Goal: Information Seeking & Learning: Learn about a topic

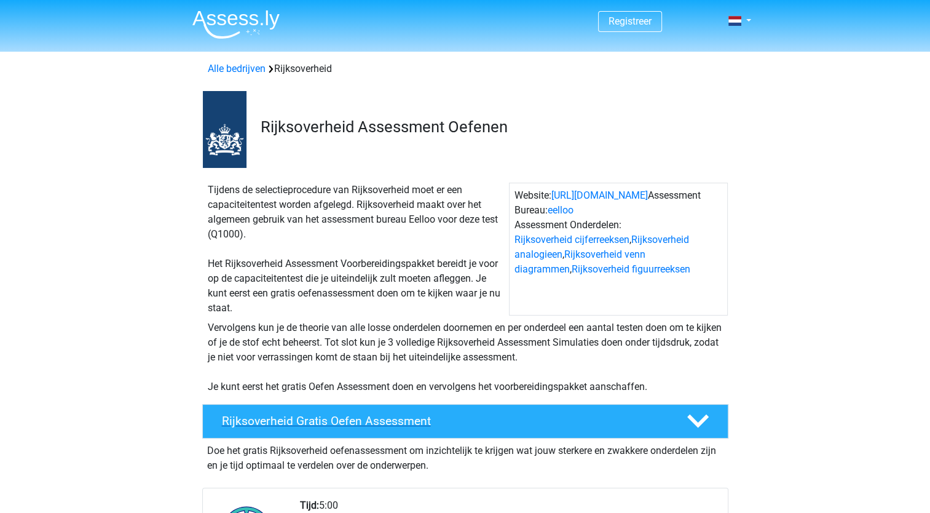
click at [411, 417] on h4 "Rijksoverheid Gratis Oefen Assessment" at bounding box center [444, 421] width 445 height 14
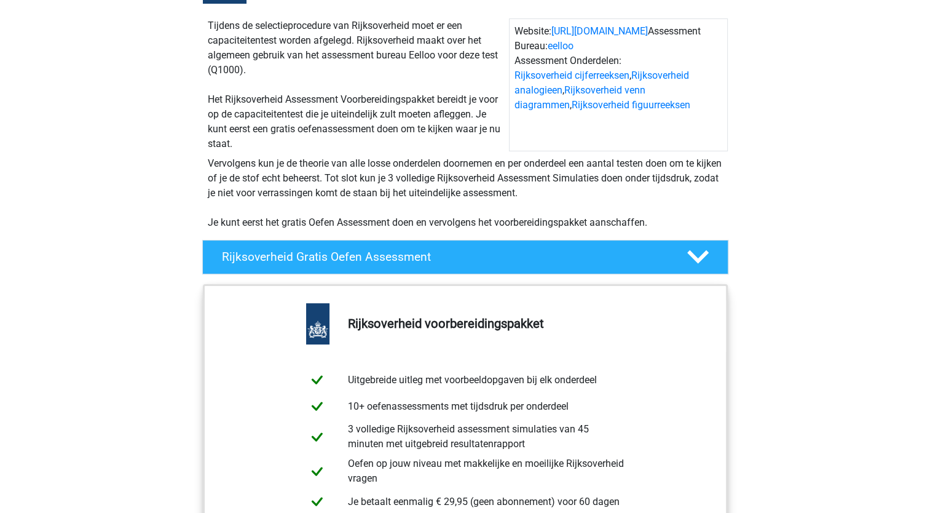
scroll to position [278, 0]
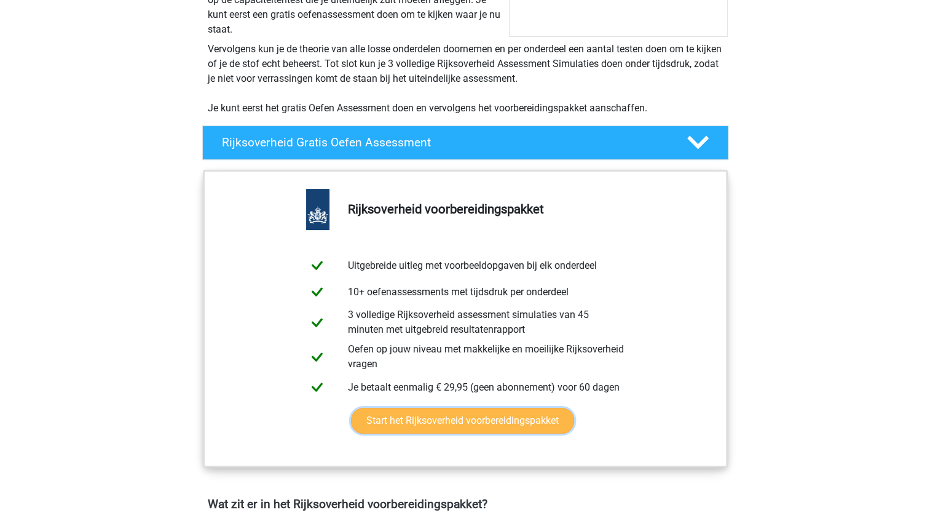
click at [545, 418] on link "Start het Rijksoverheid voorbereidingspakket" at bounding box center [462, 421] width 223 height 26
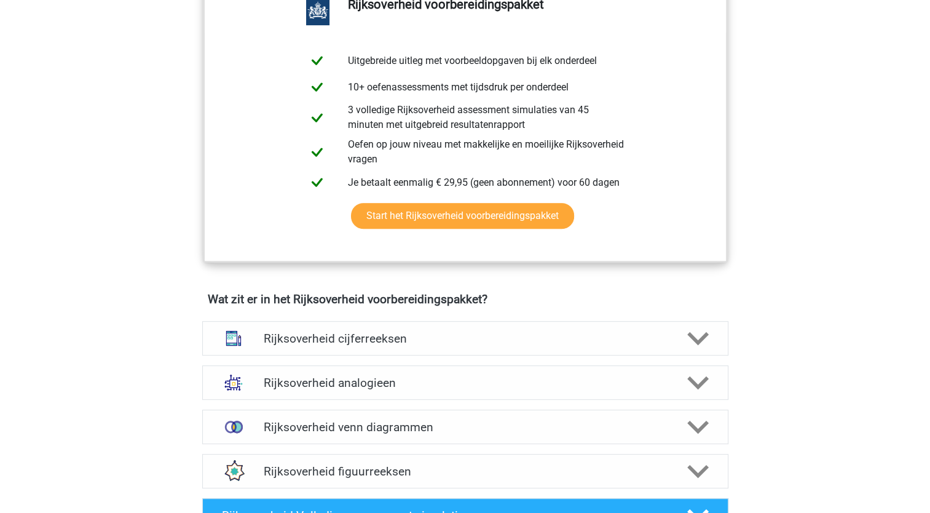
scroll to position [483, 0]
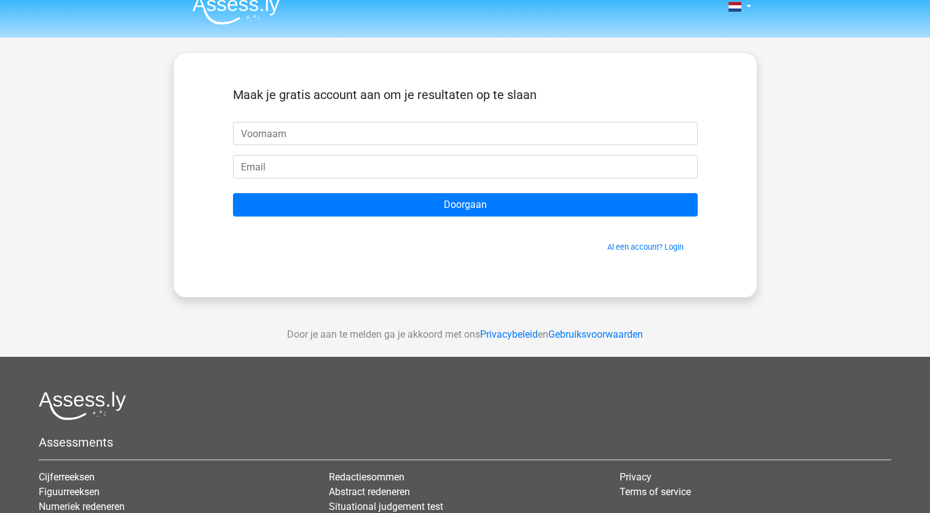
scroll to position [20, 0]
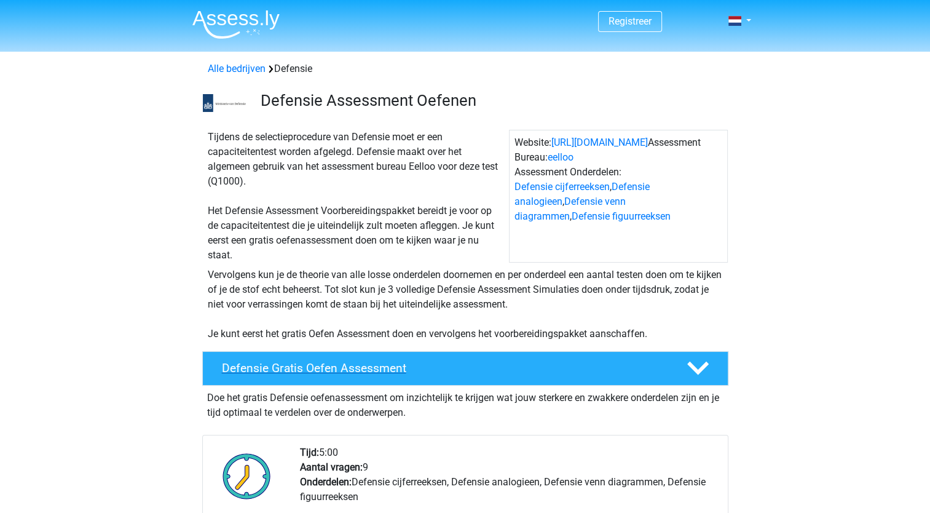
click at [691, 370] on icon at bounding box center [698, 368] width 22 height 22
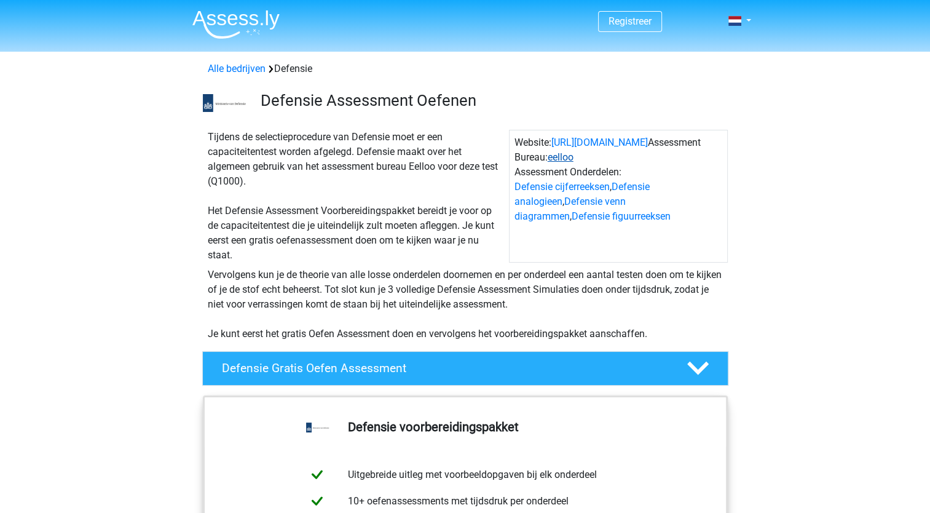
click at [568, 156] on link "eelloo" at bounding box center [561, 157] width 26 height 12
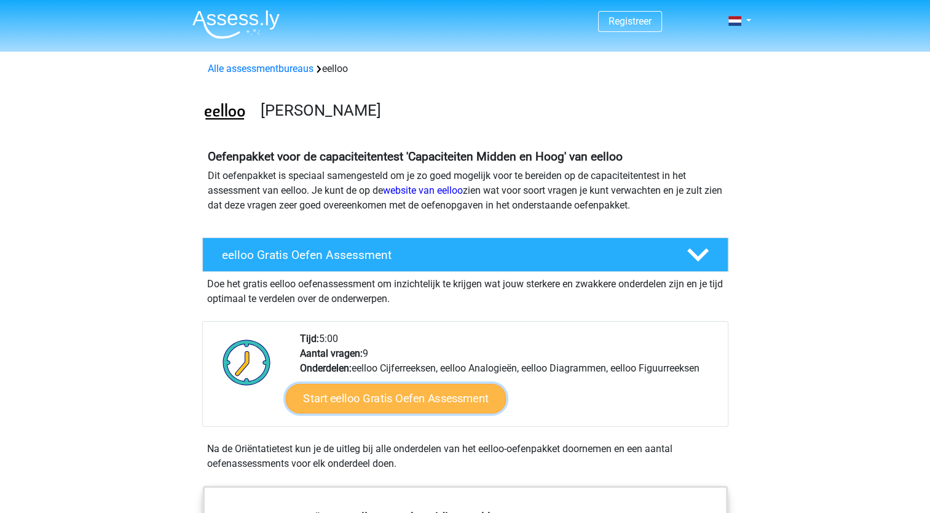
click at [390, 397] on link "Start eelloo Gratis Oefen Assessment" at bounding box center [395, 399] width 221 height 30
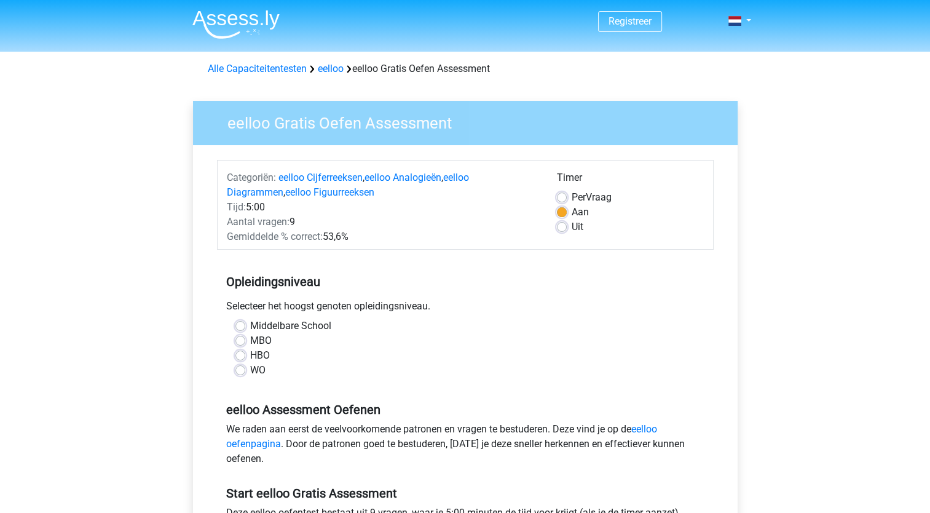
click at [241, 334] on div "MBO" at bounding box center [465, 340] width 460 height 15
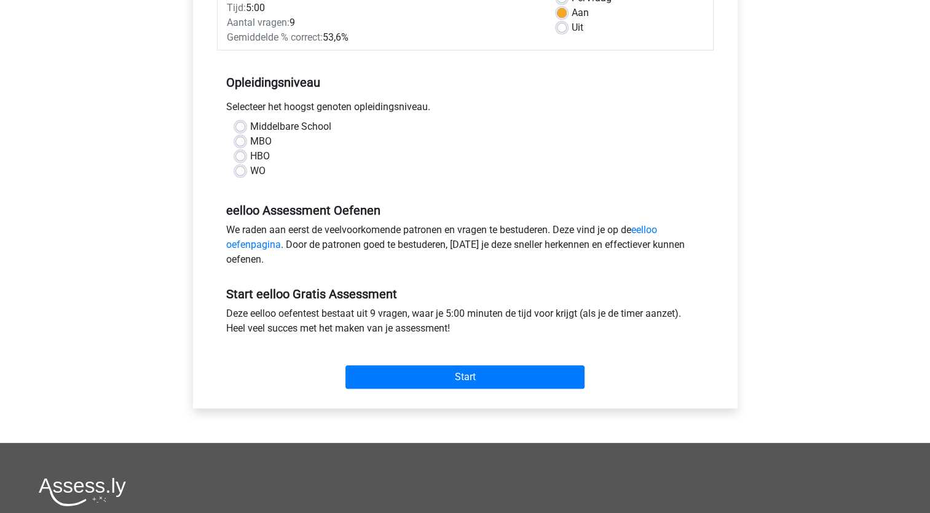
scroll to position [197, 0]
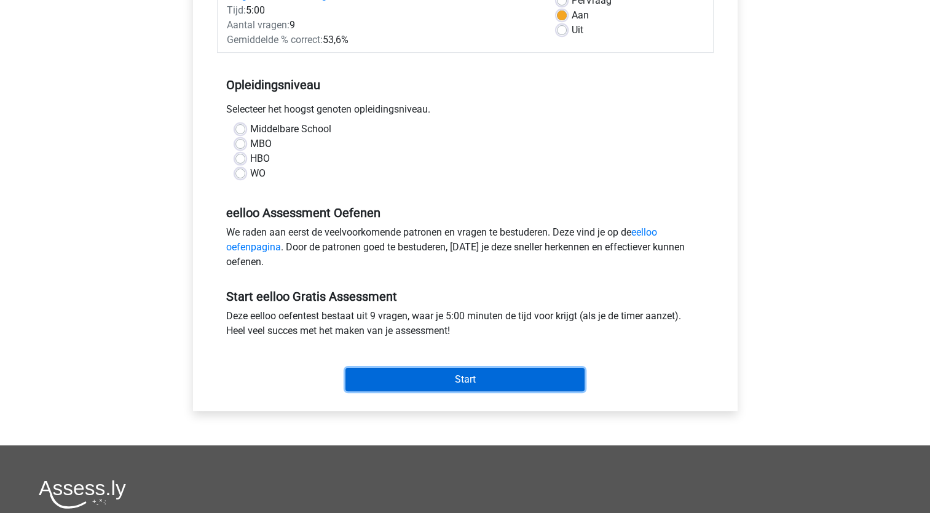
click at [418, 375] on input "Start" at bounding box center [464, 379] width 239 height 23
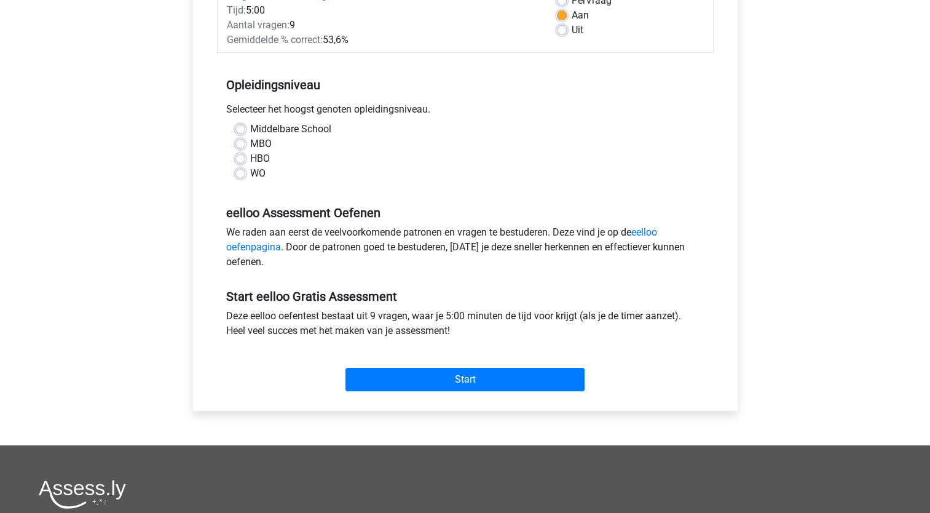
click at [385, 169] on div "WO" at bounding box center [465, 173] width 460 height 15
click at [250, 143] on label "MBO" at bounding box center [261, 143] width 22 height 15
click at [239, 143] on input "MBO" at bounding box center [240, 142] width 10 height 12
radio input "true"
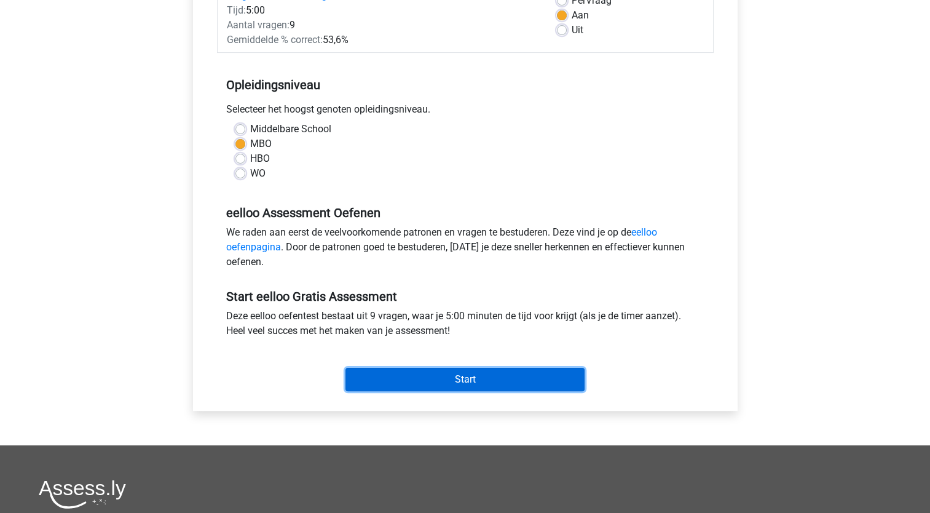
click at [462, 376] on input "Start" at bounding box center [464, 379] width 239 height 23
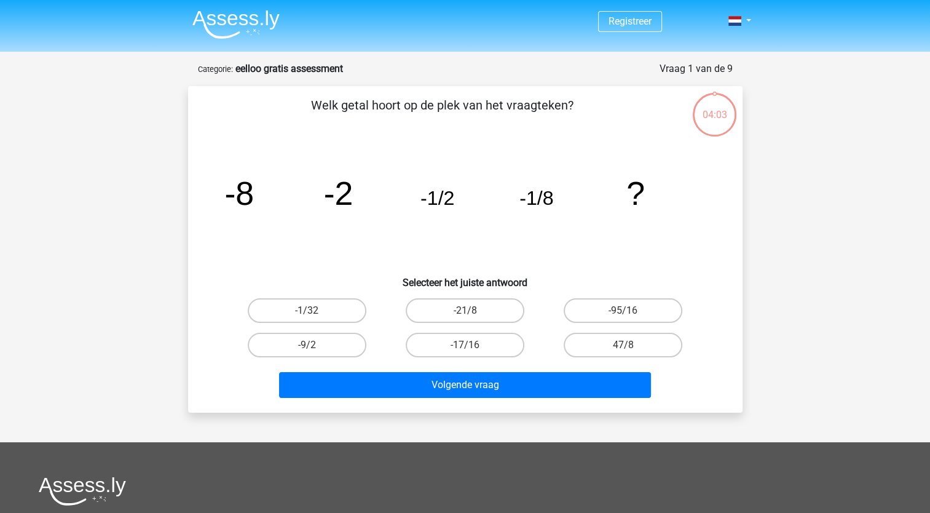
click at [309, 312] on input "-1/32" at bounding box center [311, 314] width 8 height 8
radio input "true"
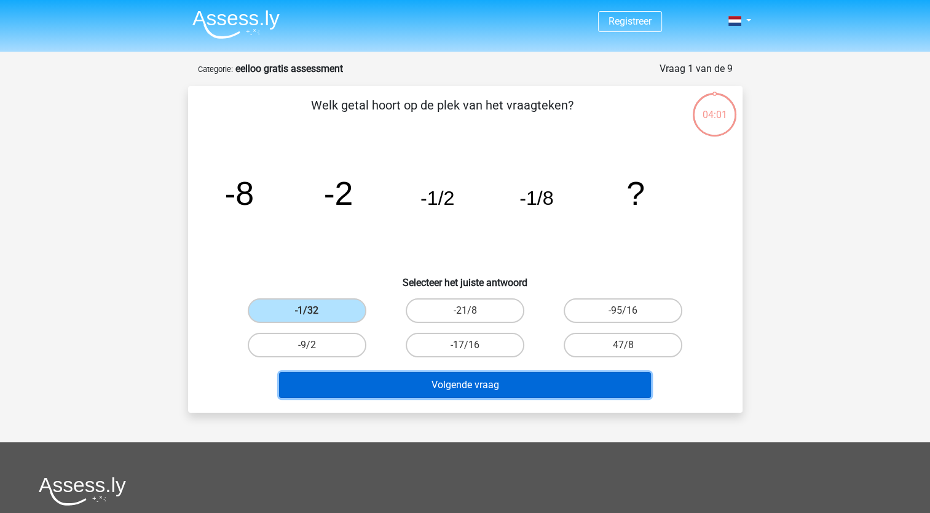
click at [432, 382] on button "Volgende vraag" at bounding box center [465, 385] width 372 height 26
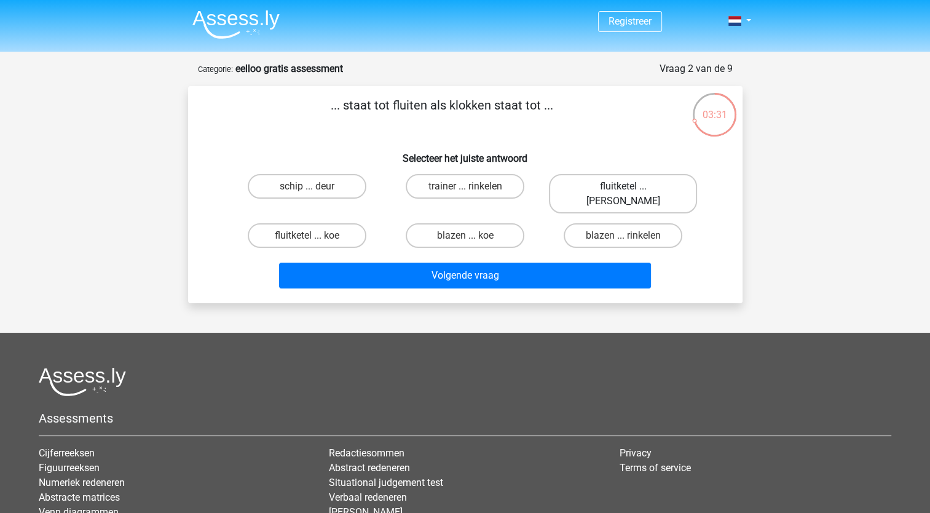
click at [607, 186] on label "fluitketel ... luiden" at bounding box center [623, 193] width 148 height 39
click at [623, 186] on input "fluitketel ... luiden" at bounding box center [627, 190] width 8 height 8
radio input "true"
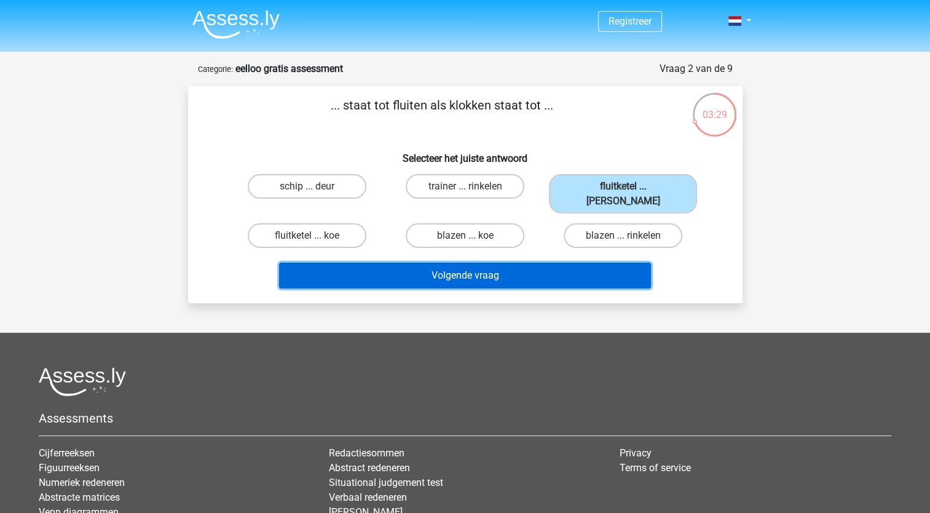
click at [513, 262] on button "Volgende vraag" at bounding box center [465, 275] width 372 height 26
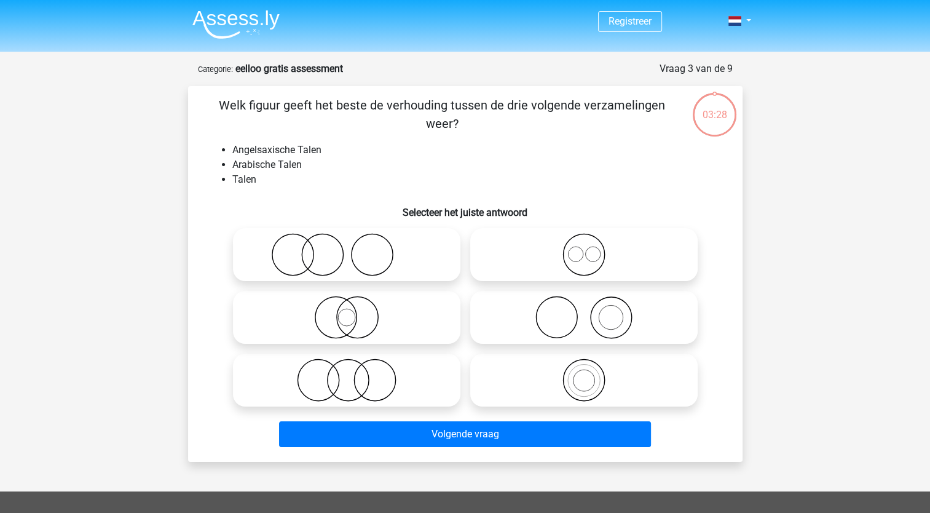
scroll to position [61, 0]
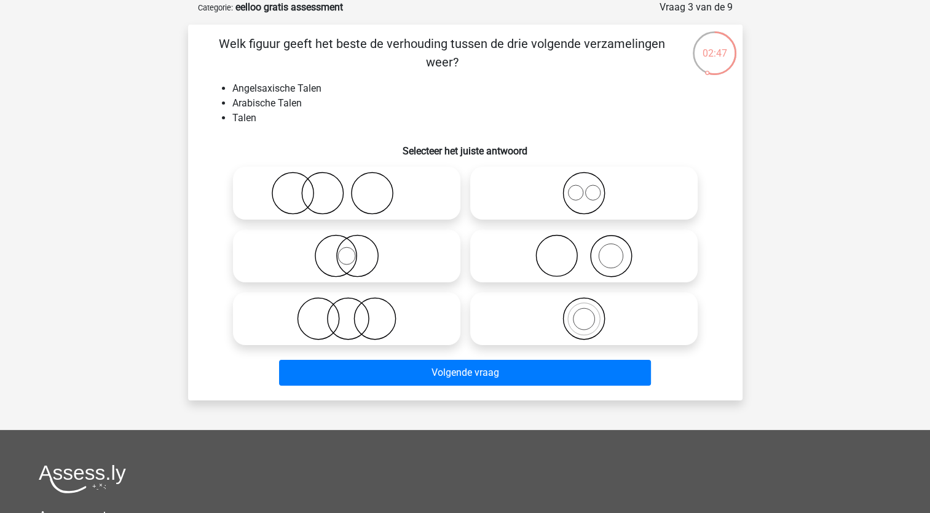
click at [580, 193] on icon at bounding box center [584, 192] width 218 height 43
click at [584, 187] on input "radio" at bounding box center [588, 183] width 8 height 8
radio input "true"
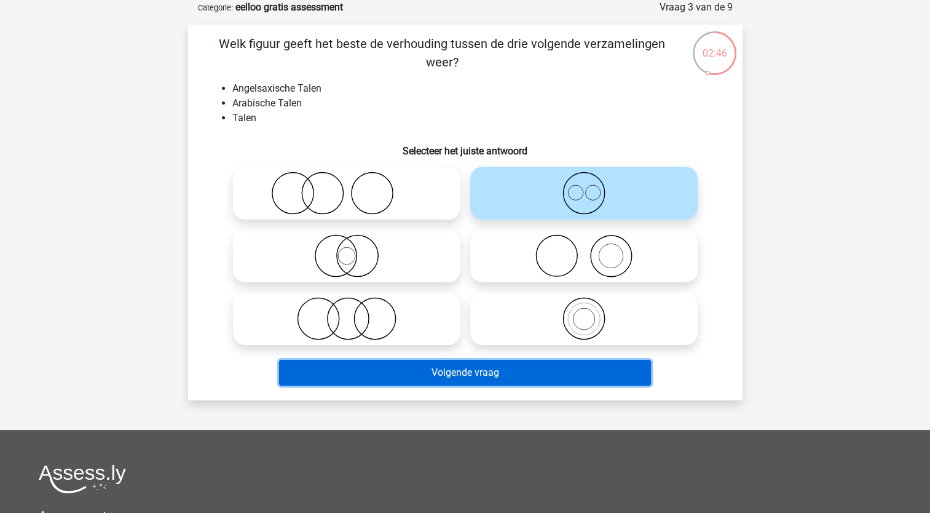
click at [522, 372] on button "Volgende vraag" at bounding box center [465, 373] width 372 height 26
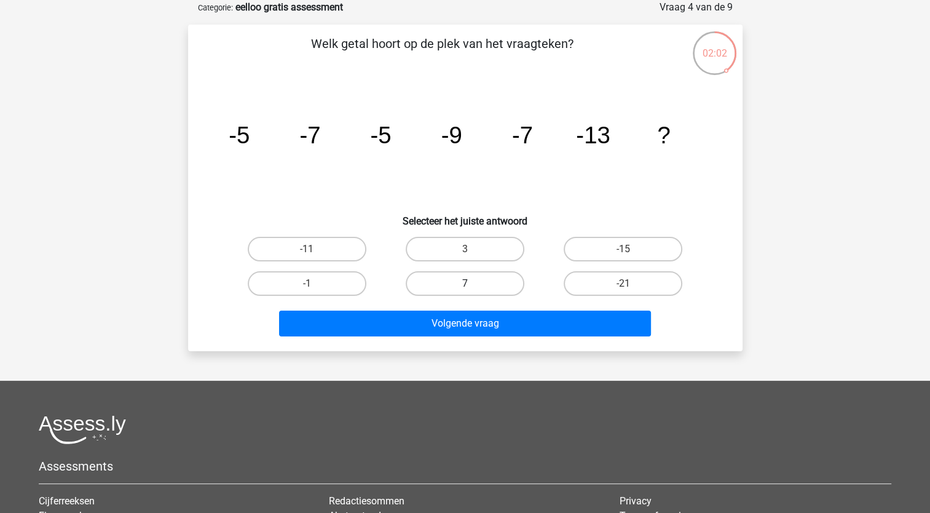
click at [475, 279] on label "7" at bounding box center [465, 283] width 119 height 25
click at [473, 283] on input "7" at bounding box center [469, 287] width 8 height 8
radio input "true"
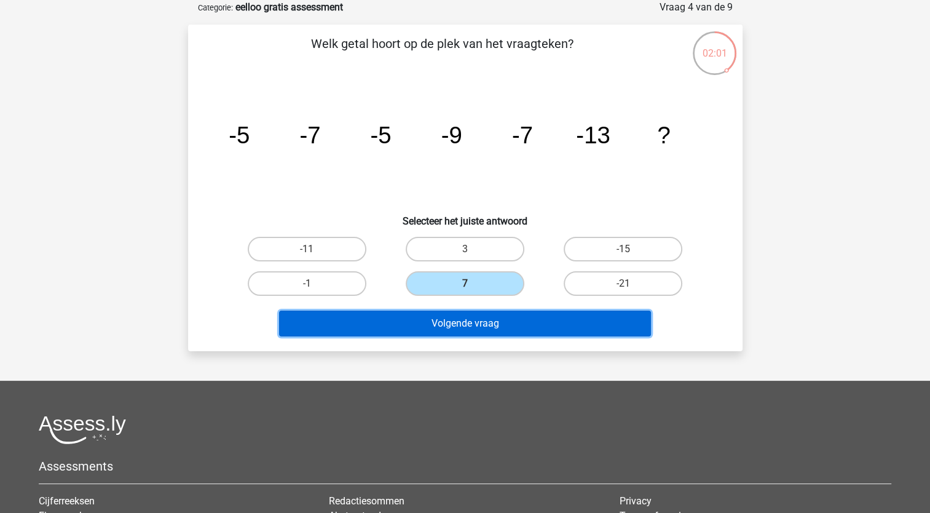
click at [475, 321] on button "Volgende vraag" at bounding box center [465, 323] width 372 height 26
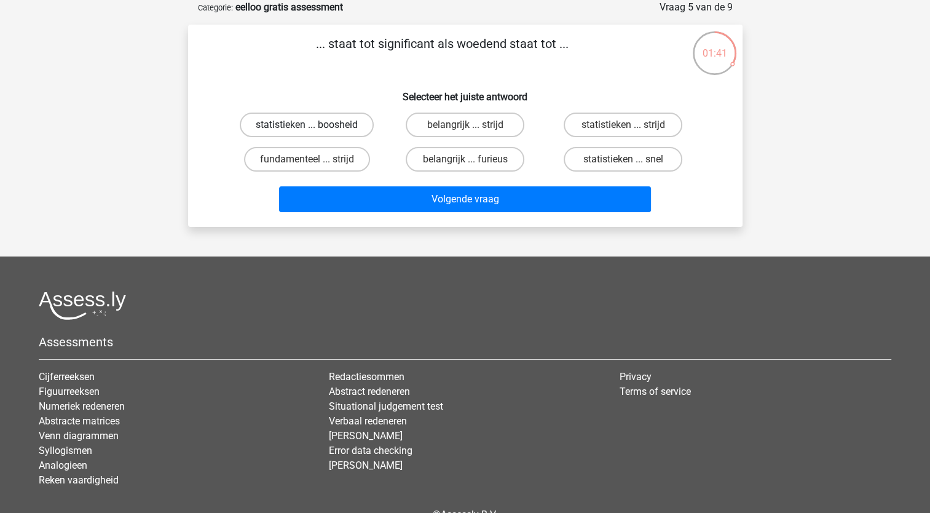
click at [333, 122] on label "statistieken ... boosheid" at bounding box center [307, 124] width 134 height 25
click at [315, 125] on input "statistieken ... boosheid" at bounding box center [311, 129] width 8 height 8
radio input "true"
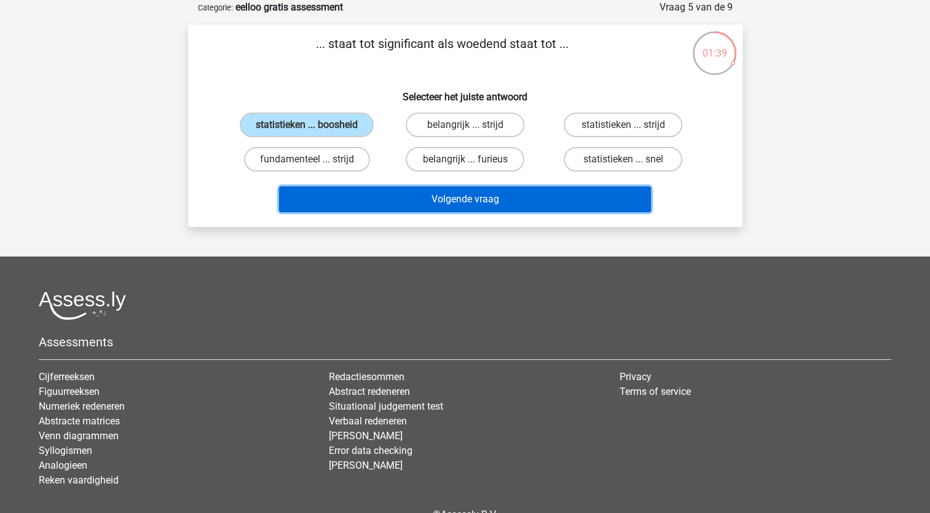
click at [433, 199] on button "Volgende vraag" at bounding box center [465, 199] width 372 height 26
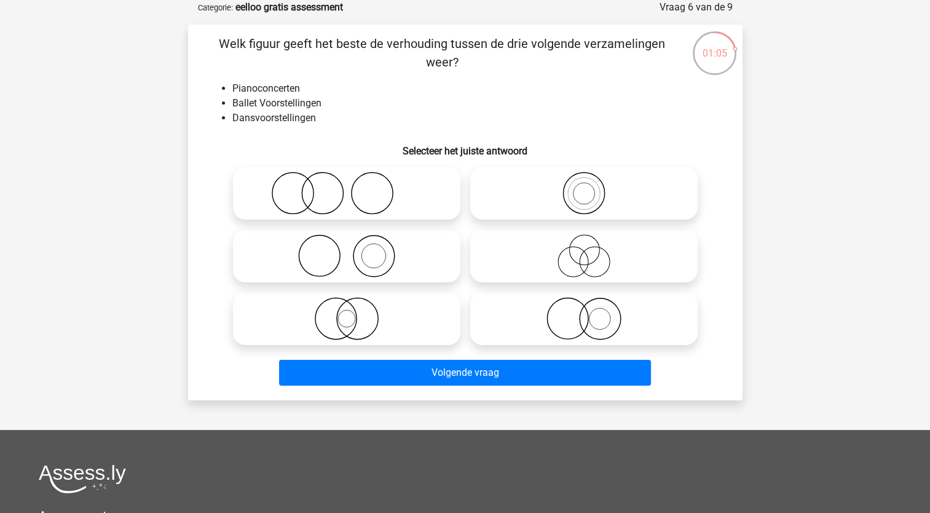
click at [351, 314] on icon at bounding box center [347, 318] width 218 height 43
click at [351, 312] on input "radio" at bounding box center [351, 308] width 8 height 8
radio input "true"
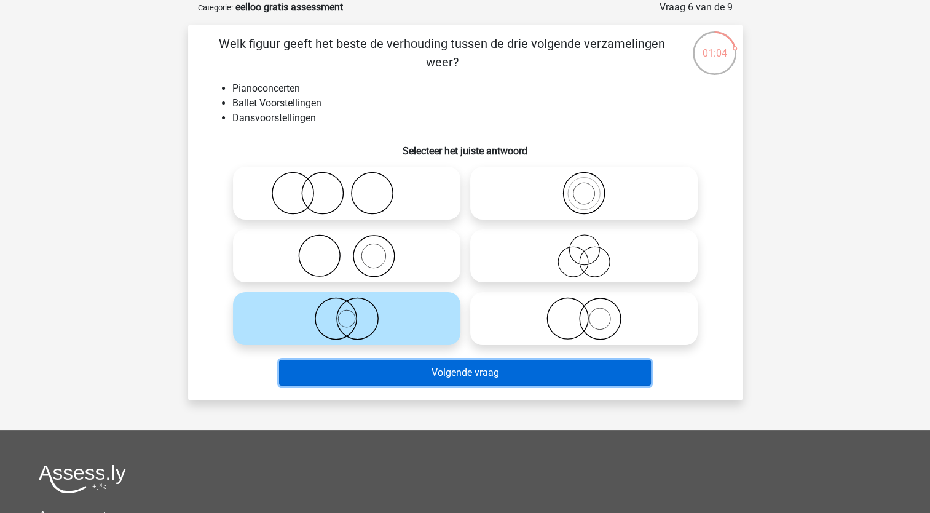
click at [432, 376] on button "Volgende vraag" at bounding box center [465, 373] width 372 height 26
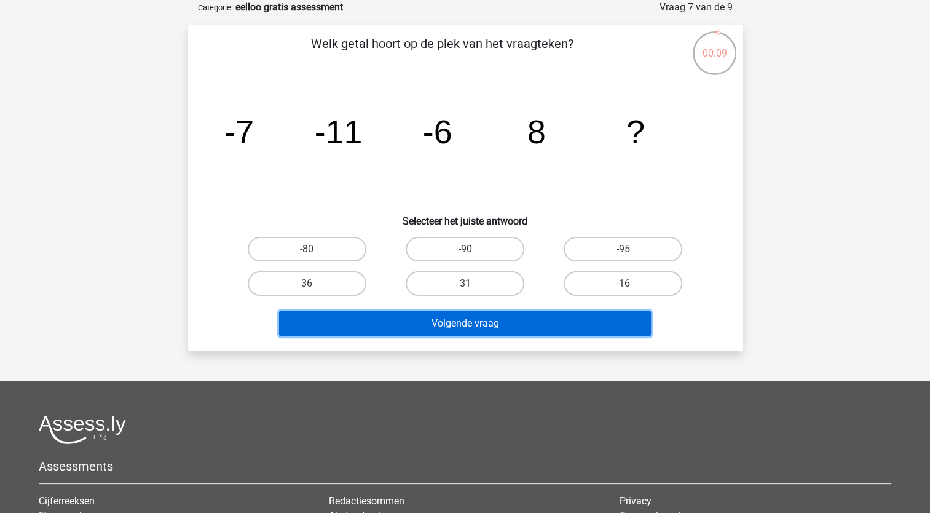
drag, startPoint x: 585, startPoint y: 281, endPoint x: 582, endPoint y: 326, distance: 44.9
click at [582, 326] on button "Volgende vraag" at bounding box center [465, 323] width 372 height 26
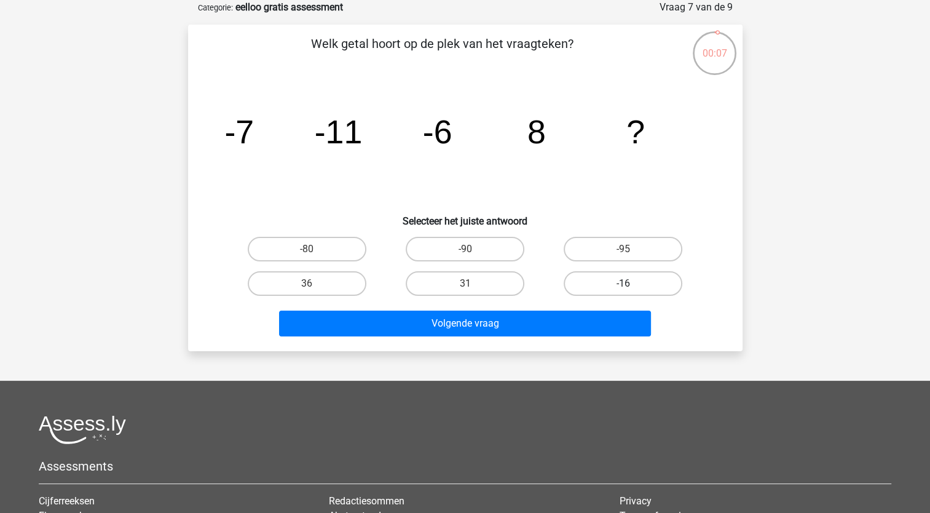
click at [608, 284] on label "-16" at bounding box center [623, 283] width 119 height 25
click at [623, 284] on input "-16" at bounding box center [627, 287] width 8 height 8
radio input "true"
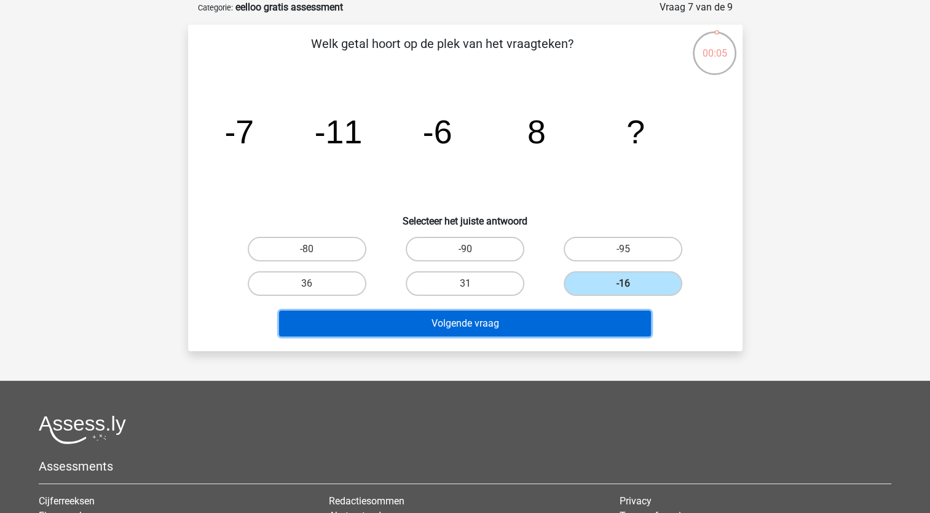
click at [596, 328] on button "Volgende vraag" at bounding box center [465, 323] width 372 height 26
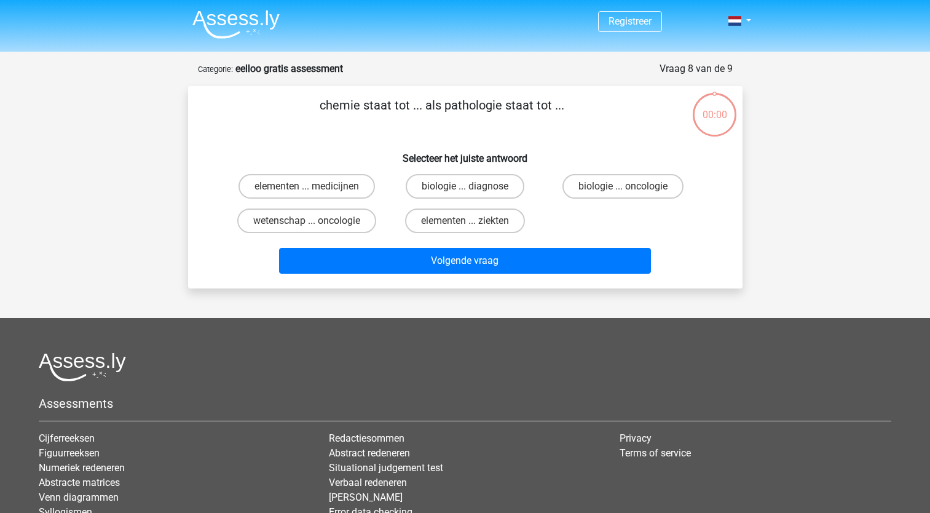
scroll to position [61, 0]
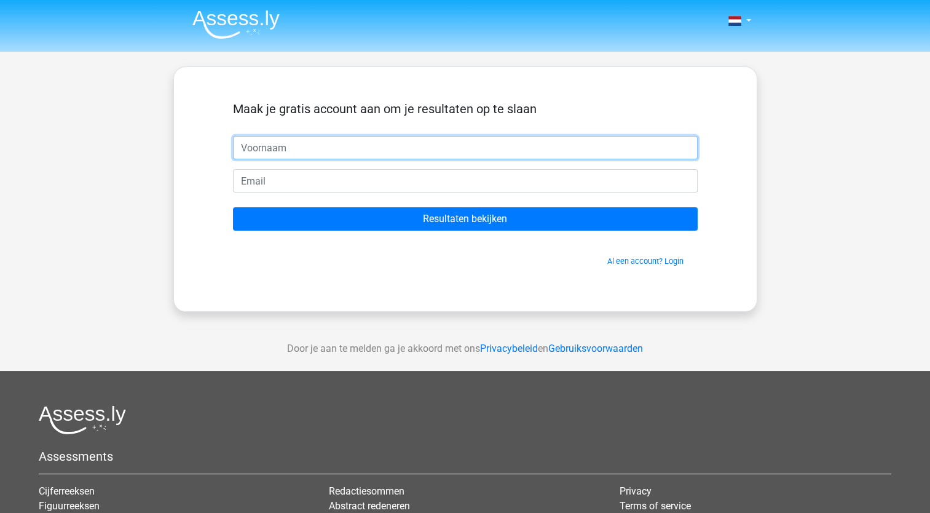
click at [388, 149] on input "text" at bounding box center [465, 147] width 465 height 23
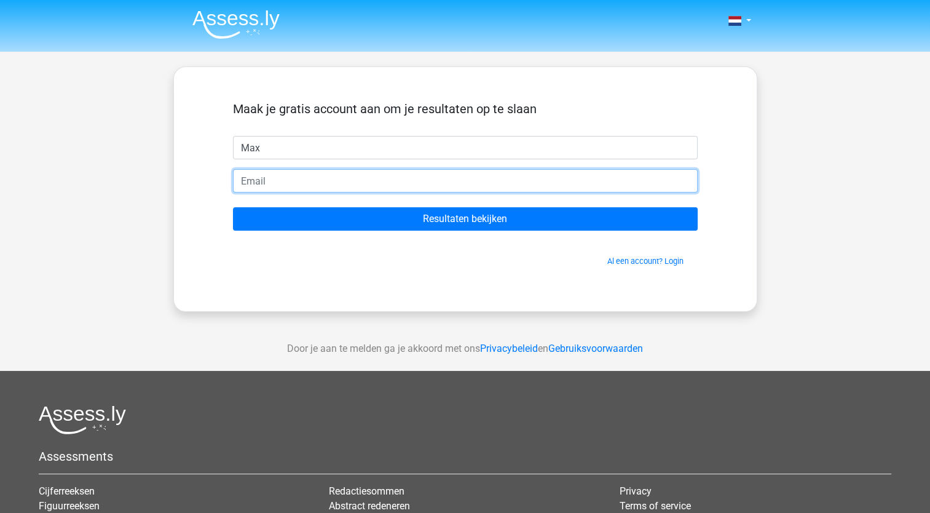
click at [388, 178] on input "email" at bounding box center [465, 180] width 465 height 23
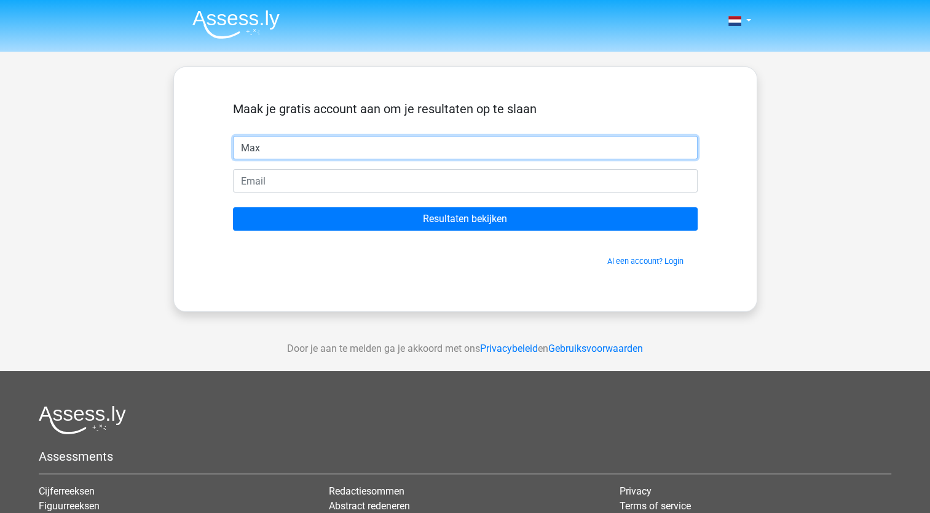
click at [369, 144] on input "Max" at bounding box center [465, 147] width 465 height 23
type input "M"
type input "madelene"
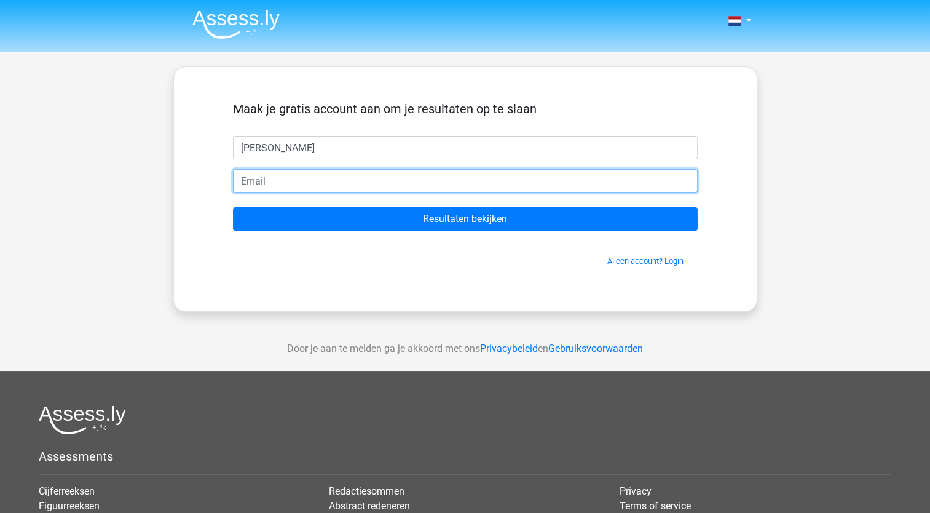
click at [355, 171] on input "email" at bounding box center [465, 180] width 465 height 23
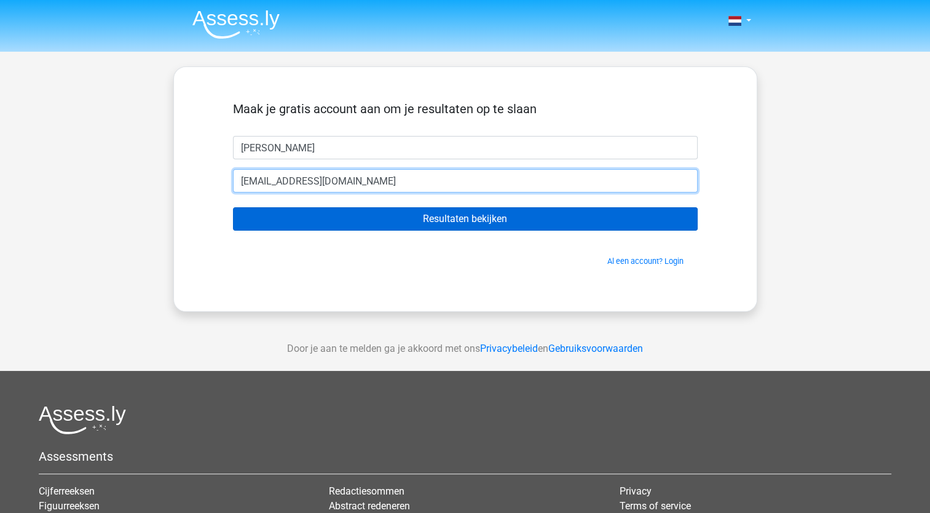
type input "[EMAIL_ADDRESS][DOMAIN_NAME]"
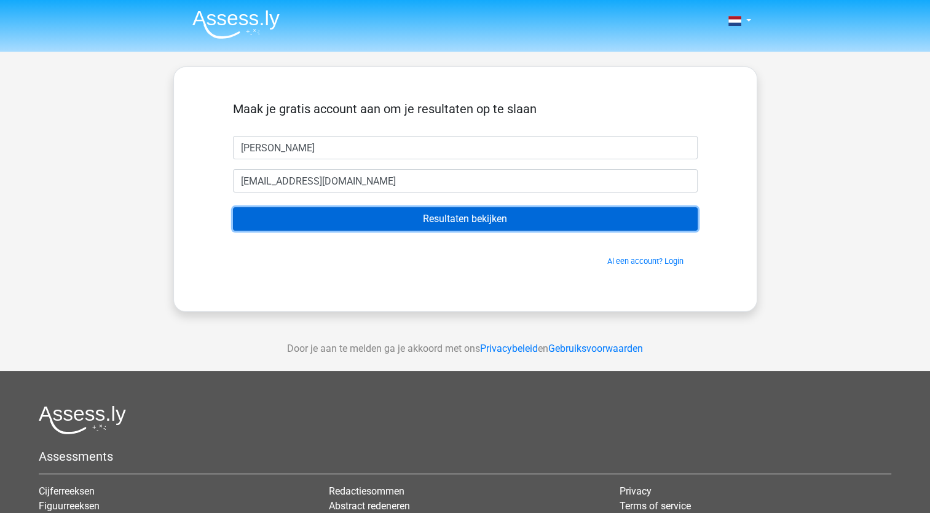
click at [424, 215] on input "Resultaten bekijken" at bounding box center [465, 218] width 465 height 23
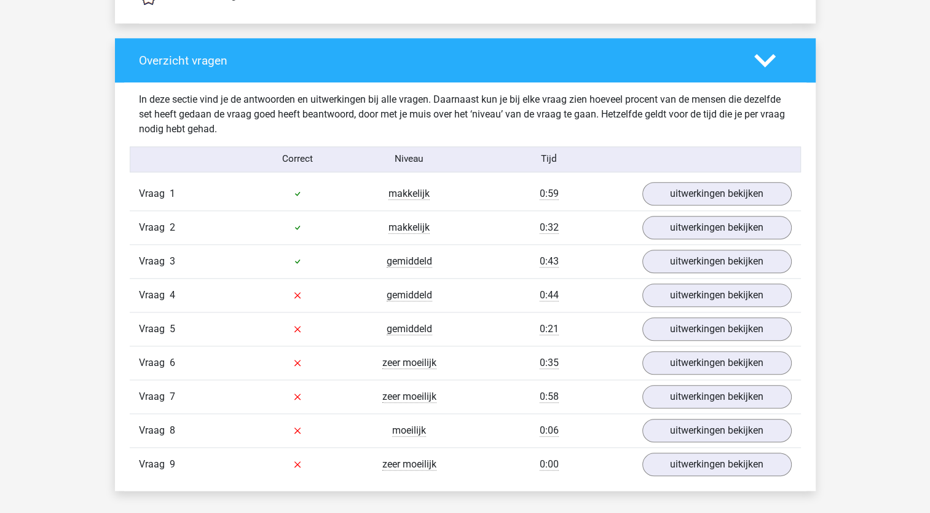
scroll to position [1229, 0]
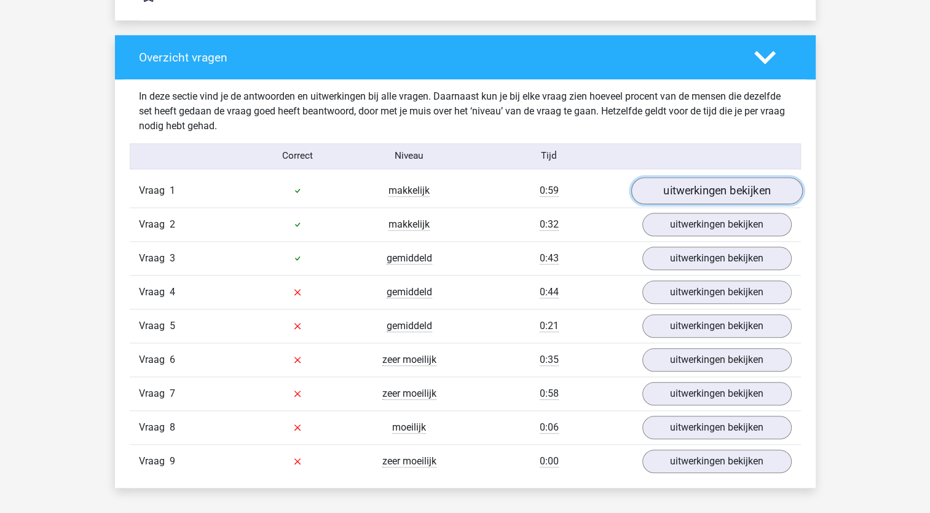
click at [736, 189] on link "uitwerkingen bekijken" at bounding box center [716, 190] width 171 height 27
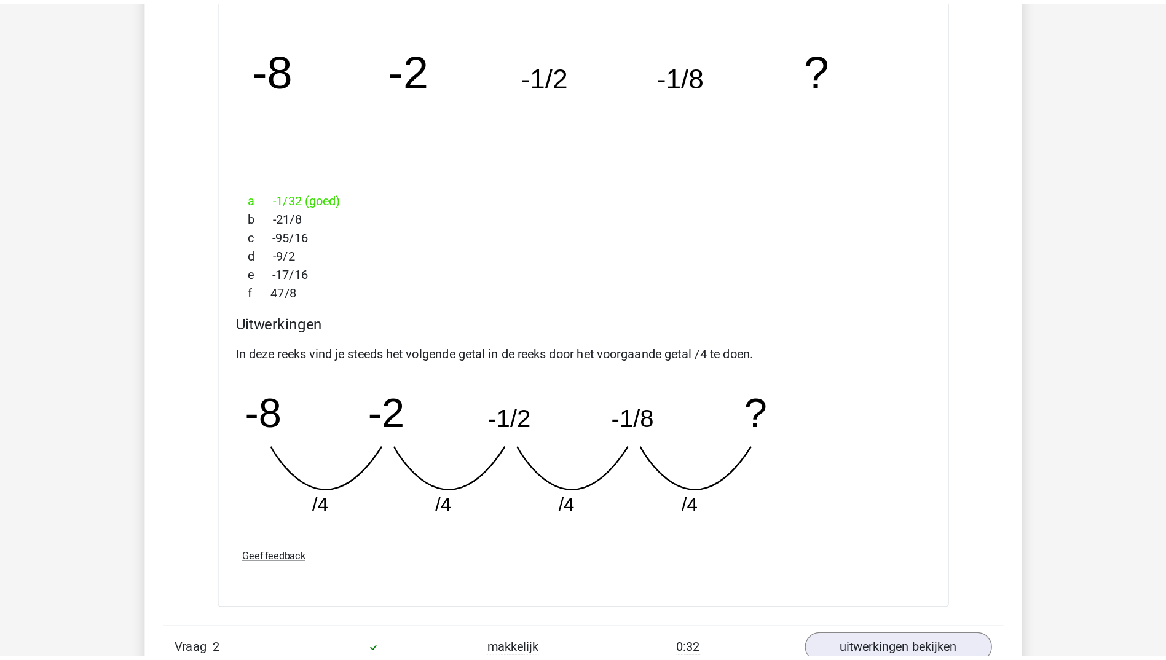
scroll to position [1476, 0]
